Goal: Navigation & Orientation: Find specific page/section

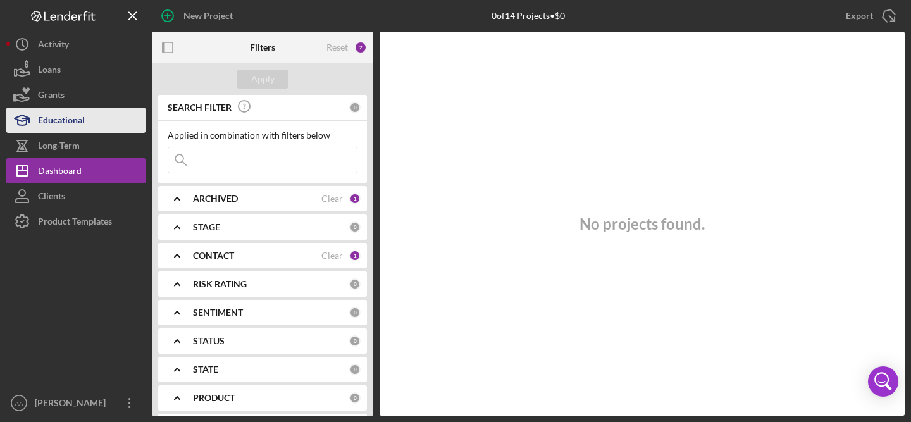
click at [65, 119] on div "Educational" at bounding box center [61, 122] width 47 height 28
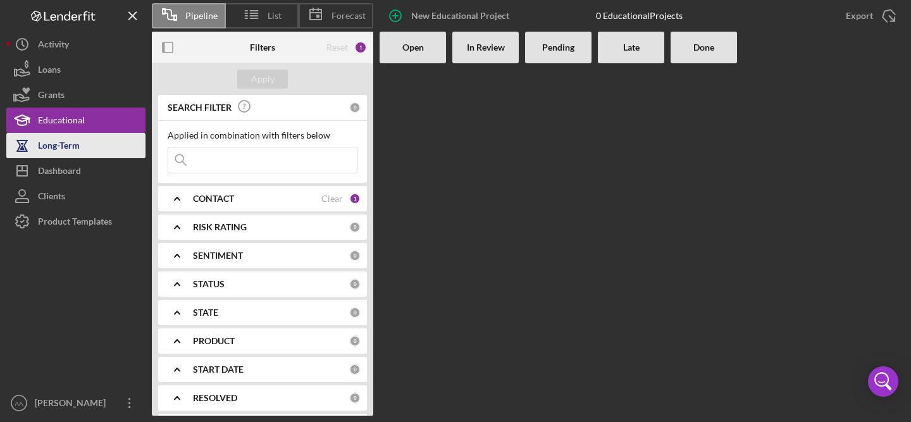
click at [64, 147] on div "Long-Term" at bounding box center [59, 147] width 42 height 28
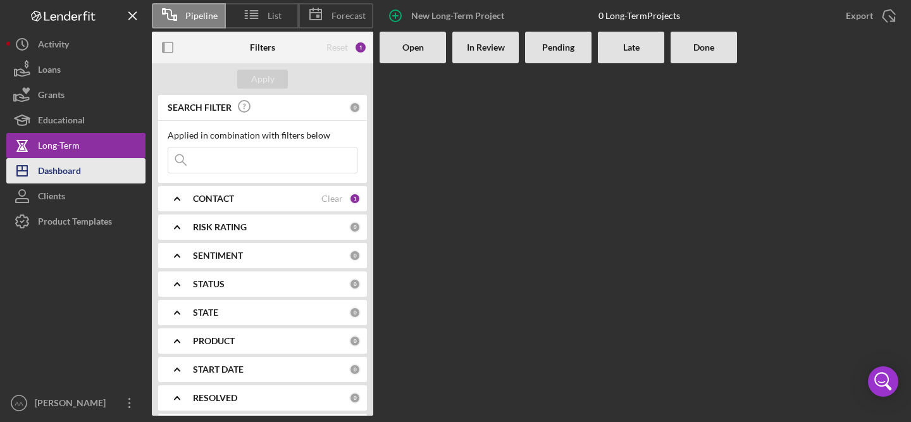
click at [78, 170] on div "Dashboard" at bounding box center [59, 172] width 43 height 28
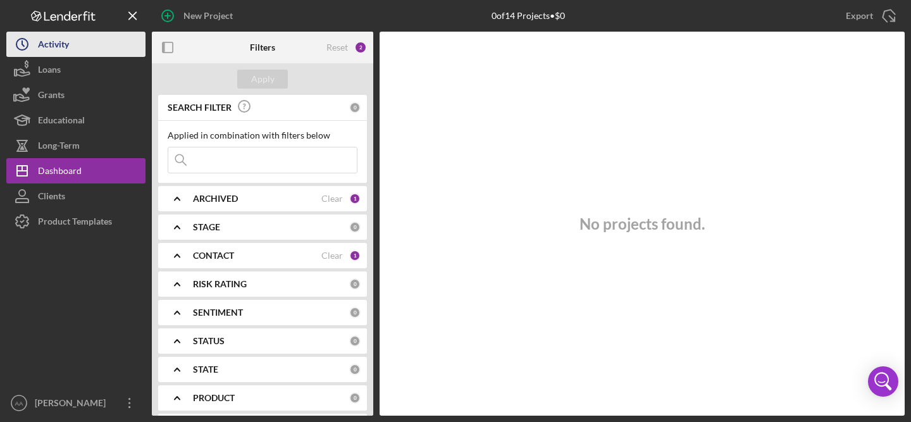
click at [58, 42] on div "Activity" at bounding box center [53, 46] width 31 height 28
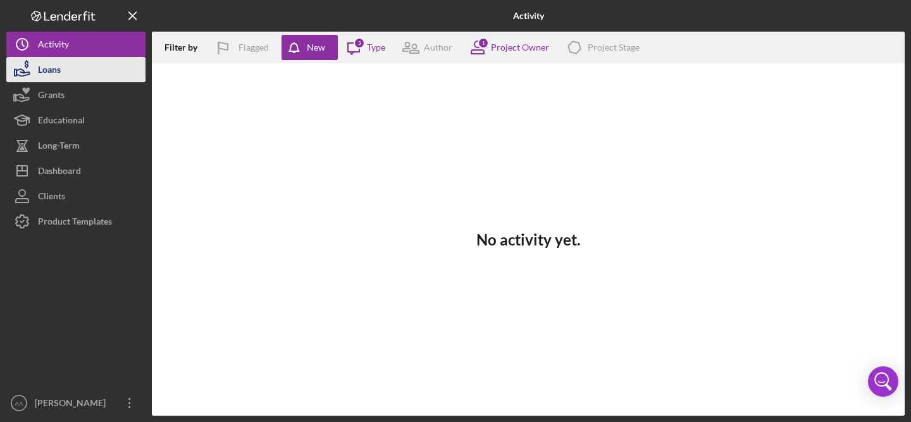
click at [51, 67] on div "Loans" at bounding box center [49, 71] width 23 height 28
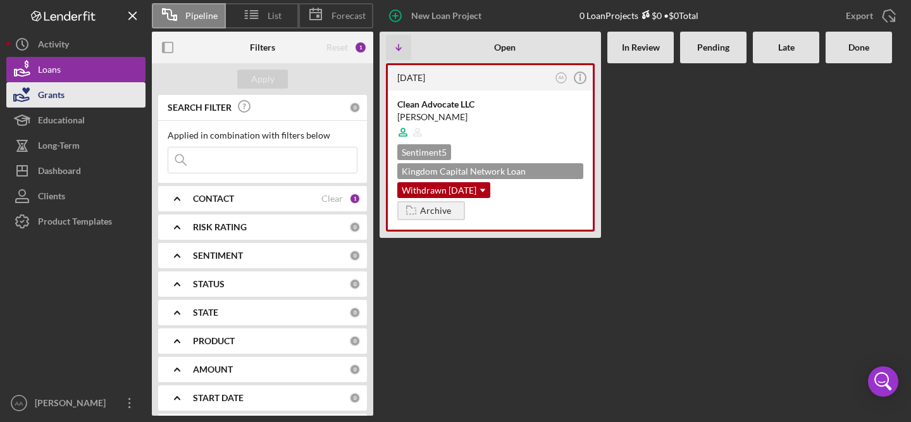
click at [47, 100] on div "Grants" at bounding box center [51, 96] width 27 height 28
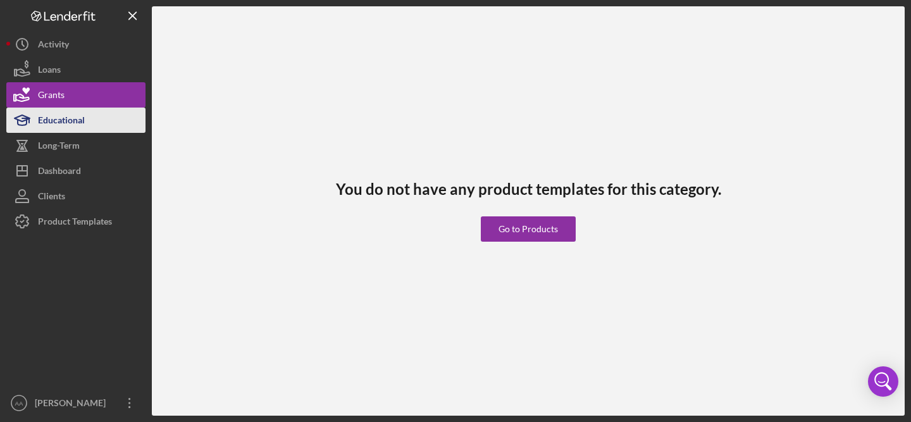
click at [53, 121] on div "Educational" at bounding box center [61, 122] width 47 height 28
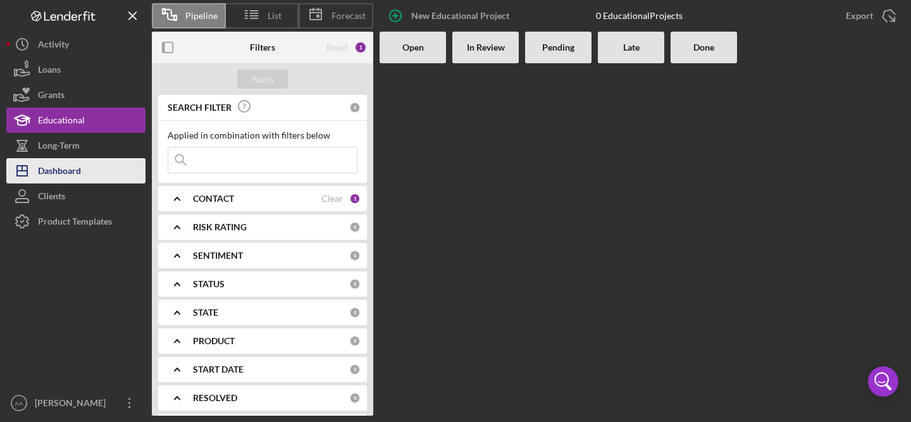
click at [67, 181] on div "Dashboard" at bounding box center [59, 172] width 43 height 28
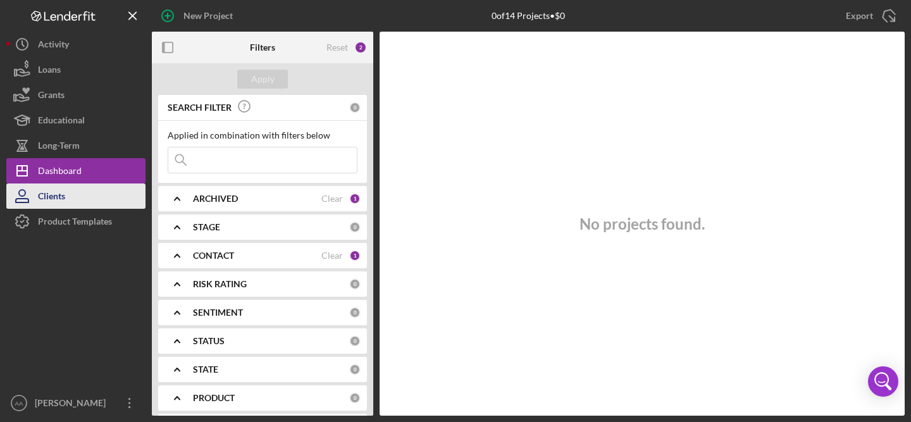
click at [56, 201] on div "Clients" at bounding box center [51, 198] width 27 height 28
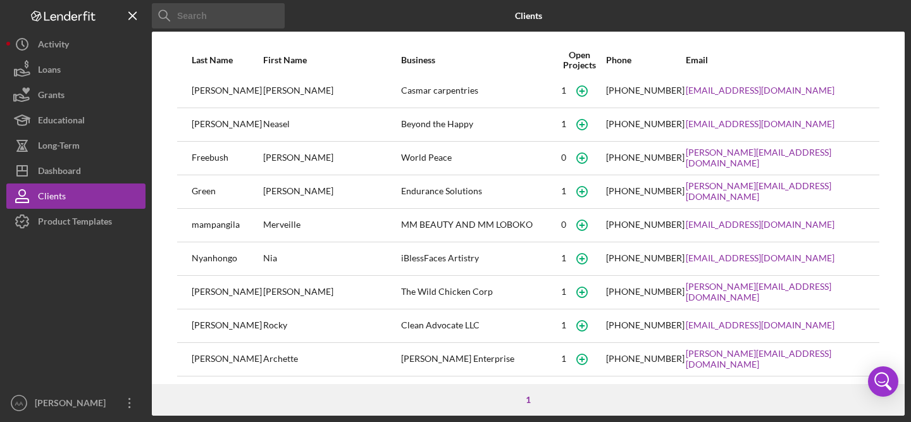
scroll to position [73, 0]
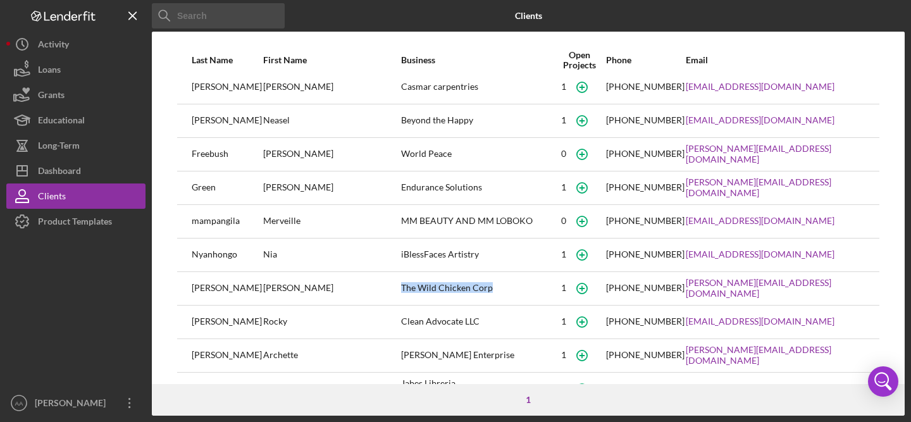
drag, startPoint x: 435, startPoint y: 288, endPoint x: 339, endPoint y: 292, distance: 96.9
click at [401, 292] on div "The Wild Chicken Corp" at bounding box center [477, 289] width 152 height 32
copy div "The Wild Chicken Corp"
